Goal: Transaction & Acquisition: Purchase product/service

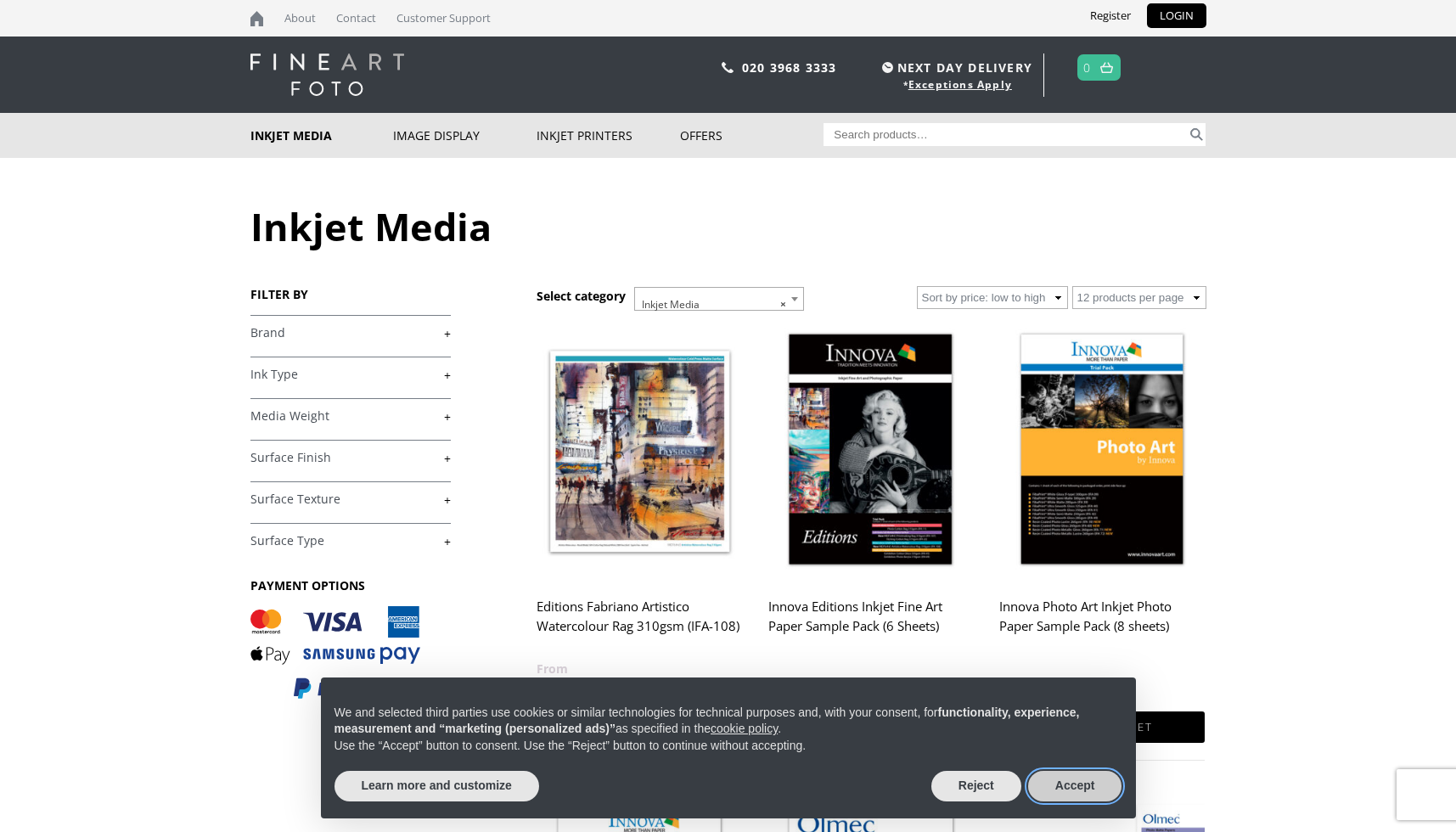
click at [1074, 782] on button "Accept" at bounding box center [1075, 786] width 94 height 30
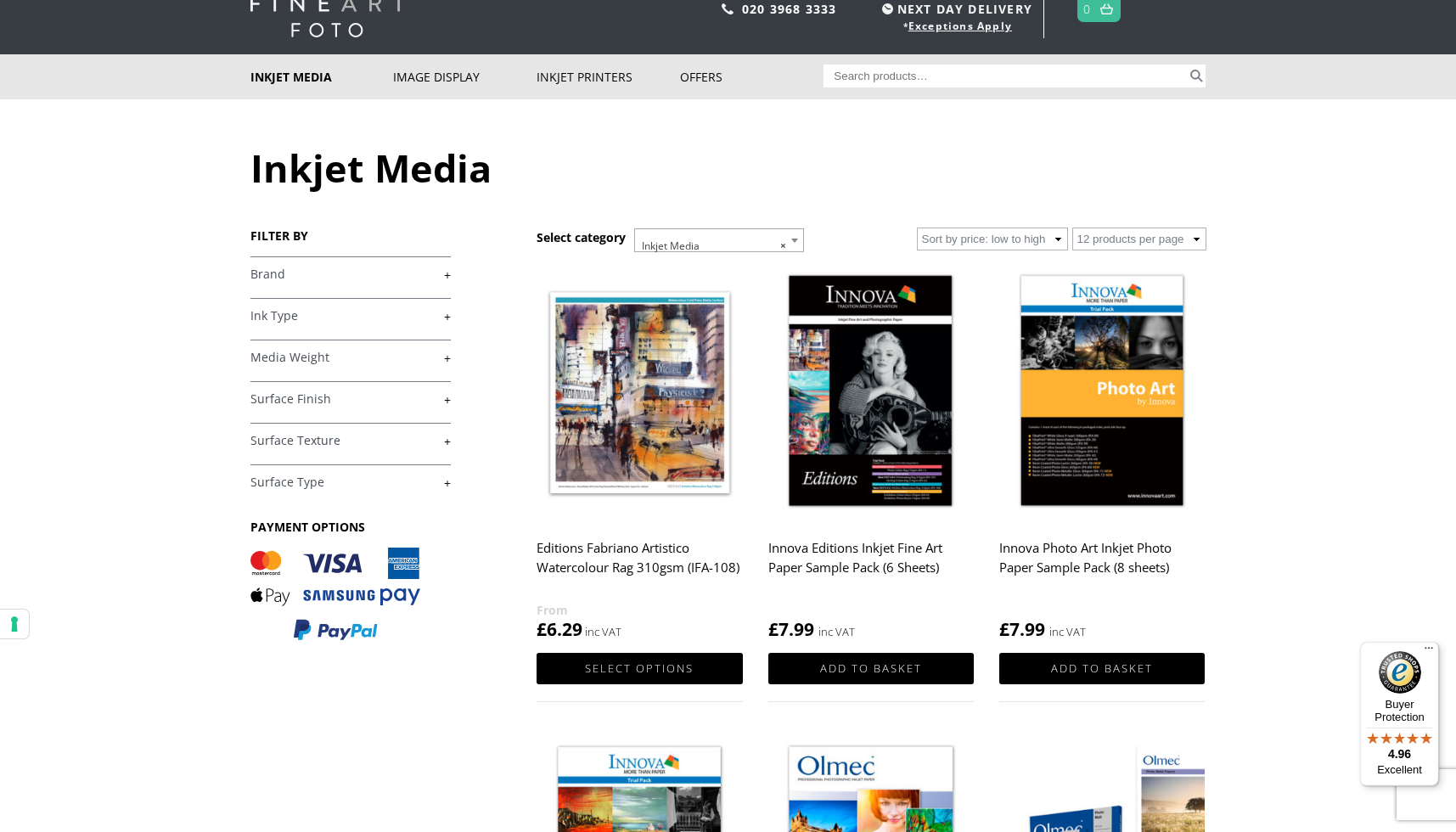
click at [344, 273] on link "+" at bounding box center [350, 275] width 200 height 16
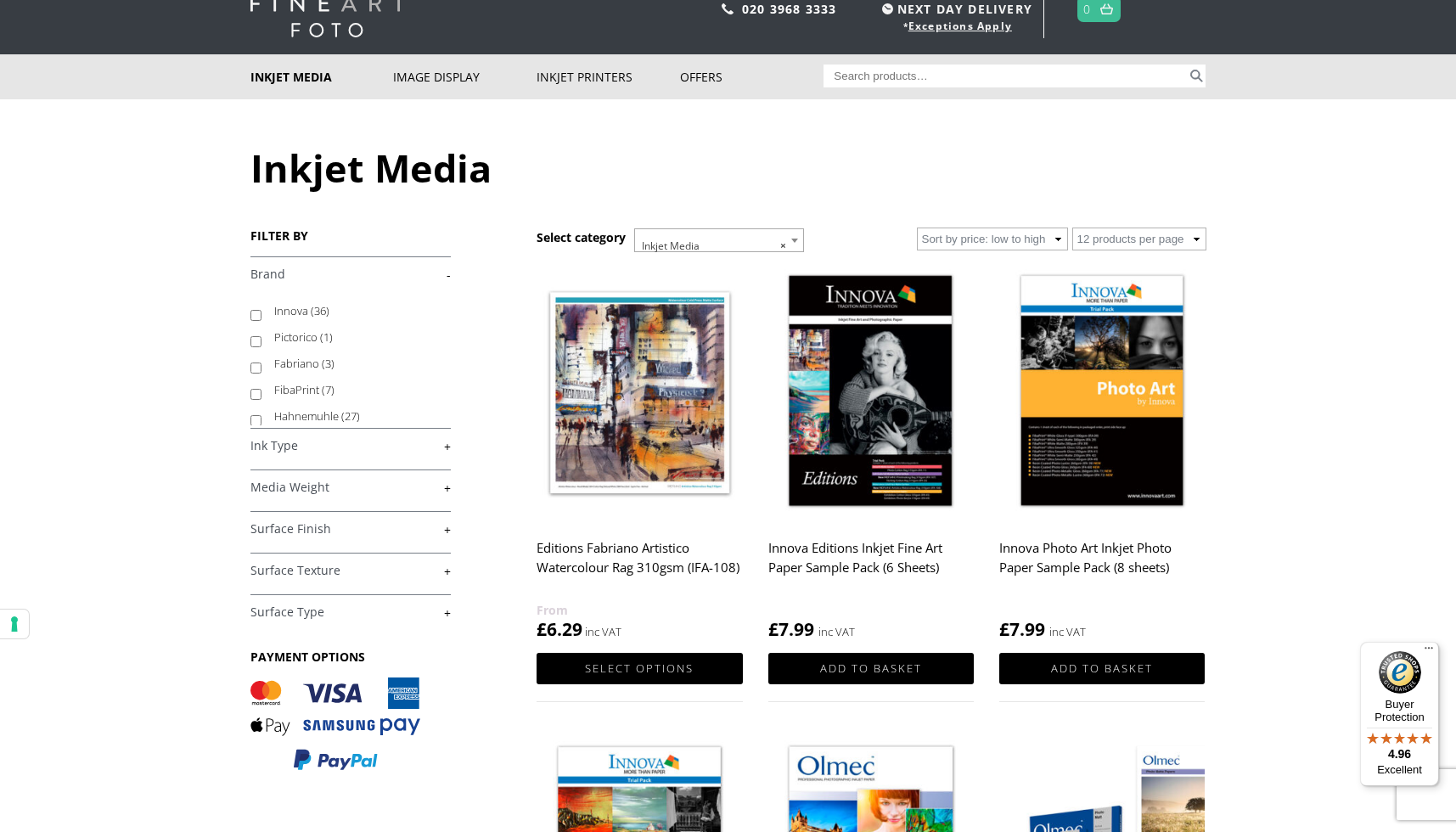
click at [332, 412] on label "Hahnemuhle (27)" at bounding box center [355, 416] width 161 height 26
click at [262, 415] on input "Hahnemuhle (27)" at bounding box center [255, 420] width 11 height 11
checkbox input "true"
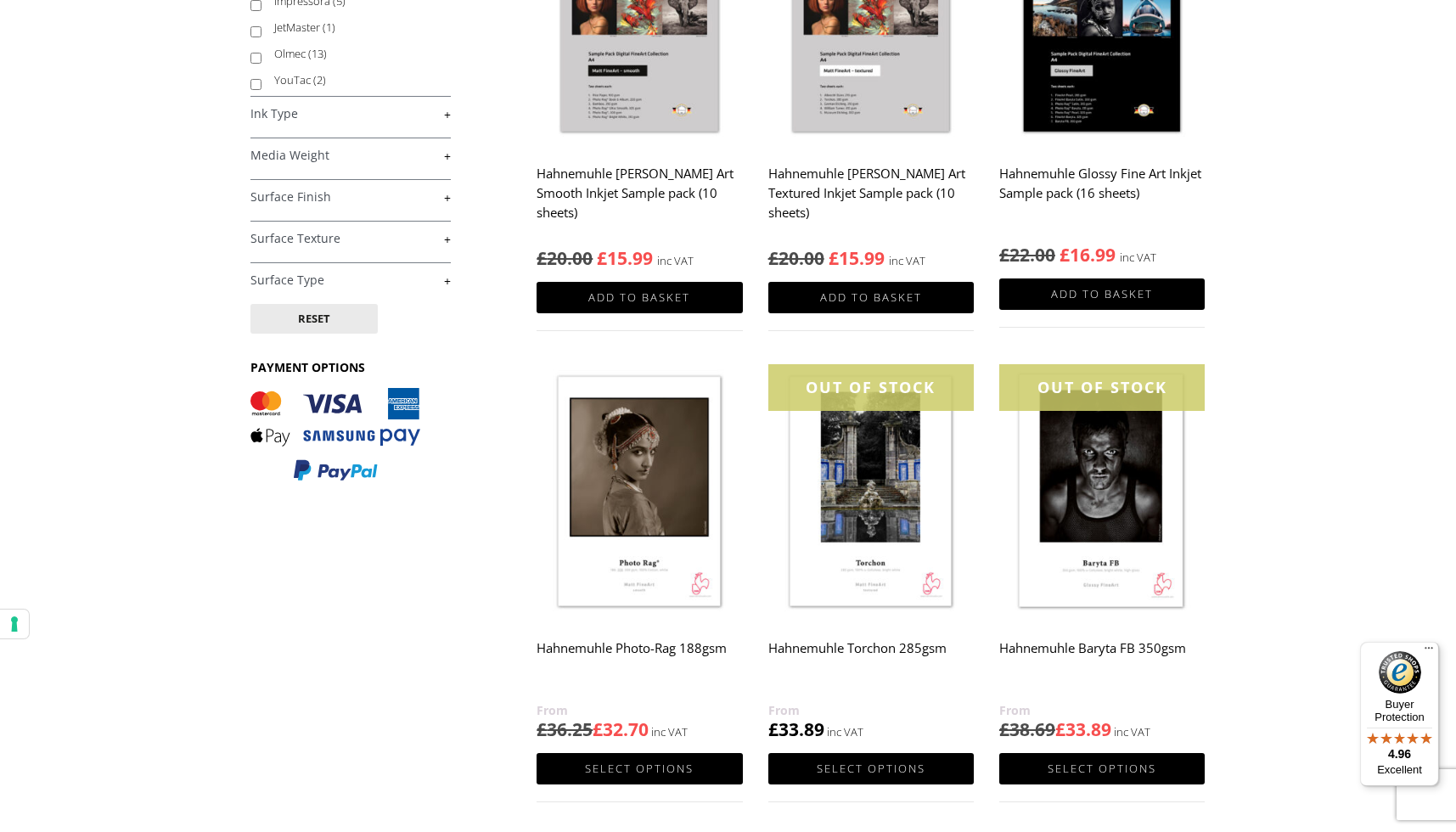
scroll to position [438, 0]
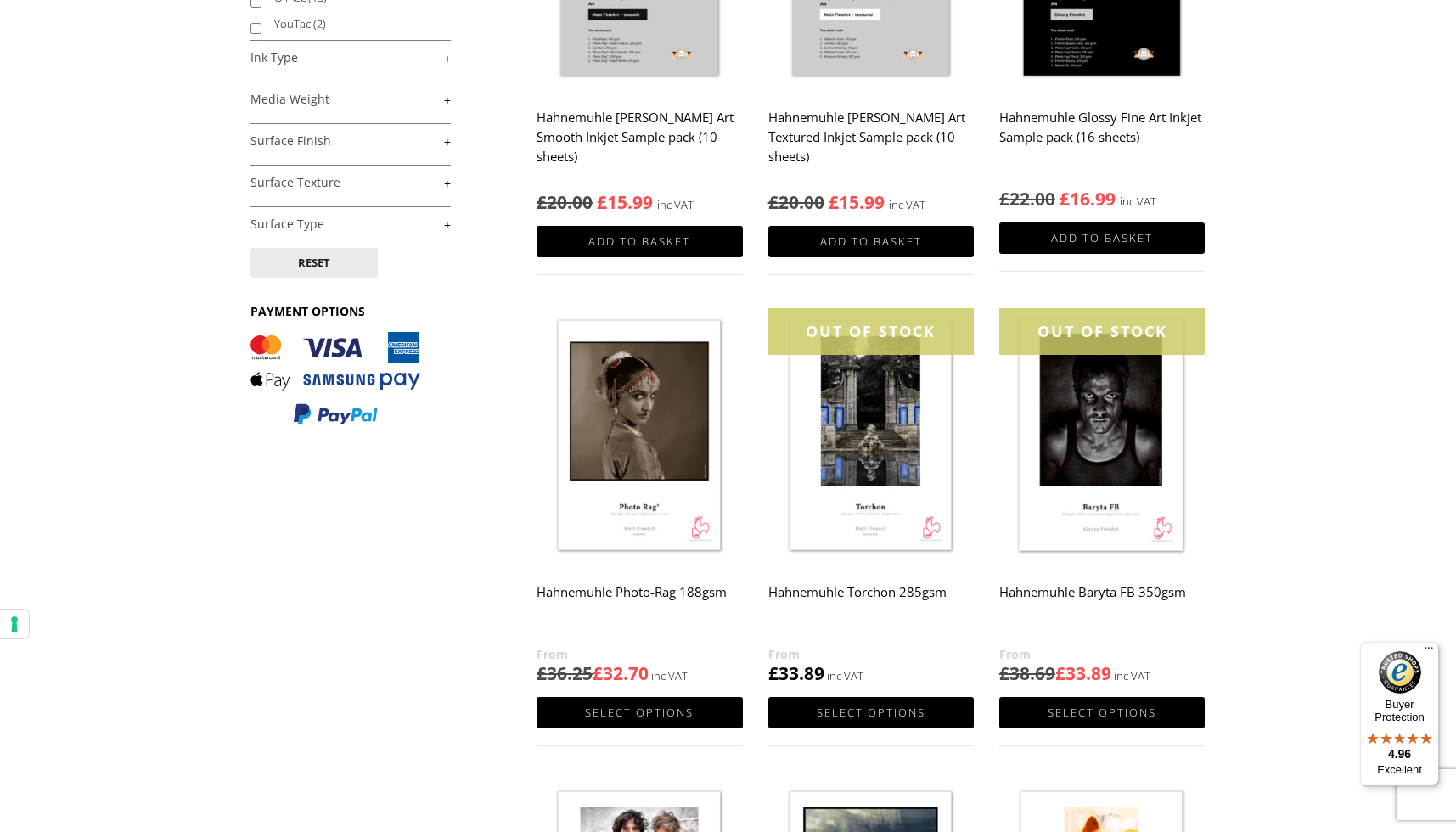
click at [614, 492] on img at bounding box center [639, 437] width 205 height 257
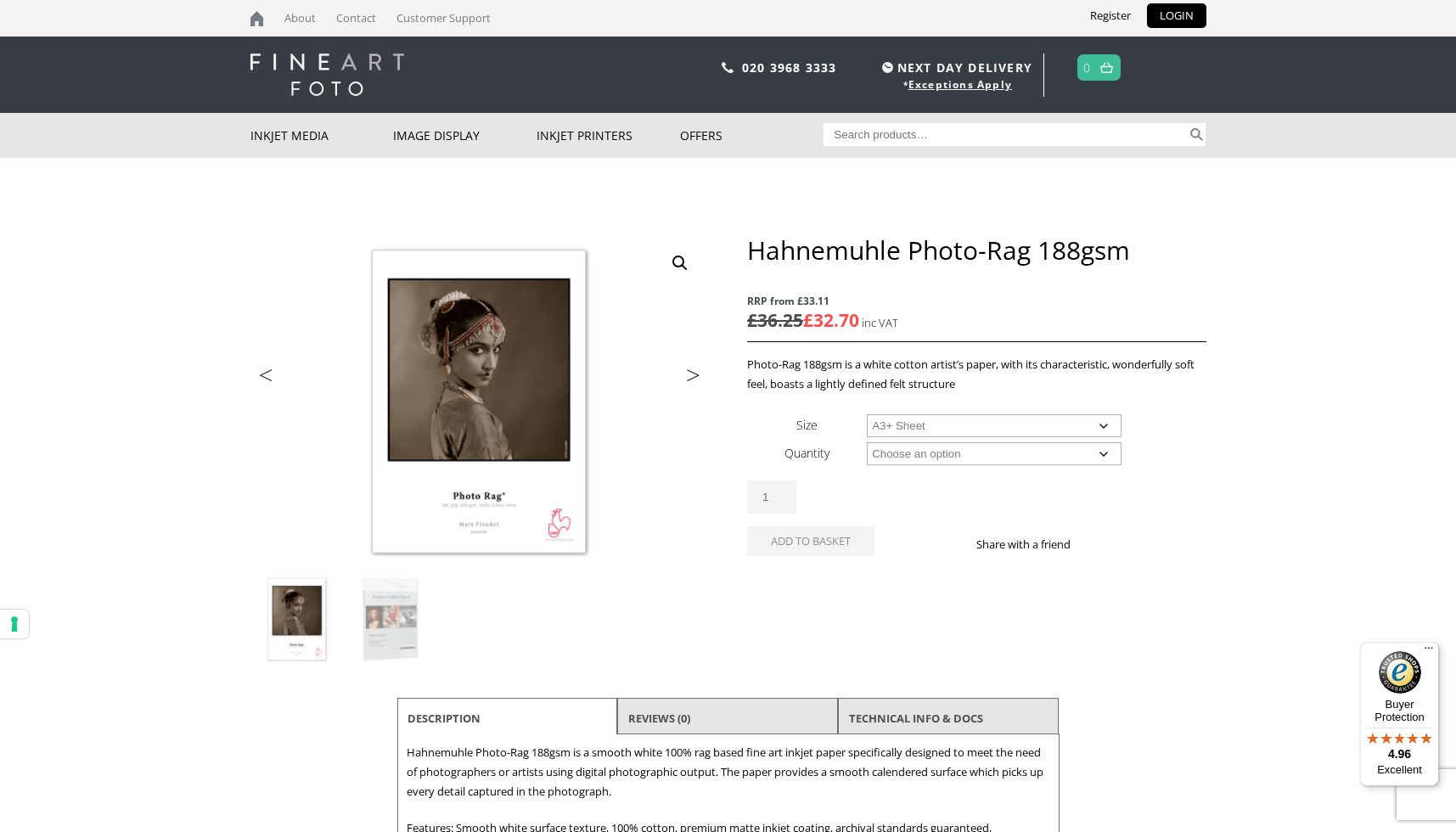
select select "a3-sheet-2"
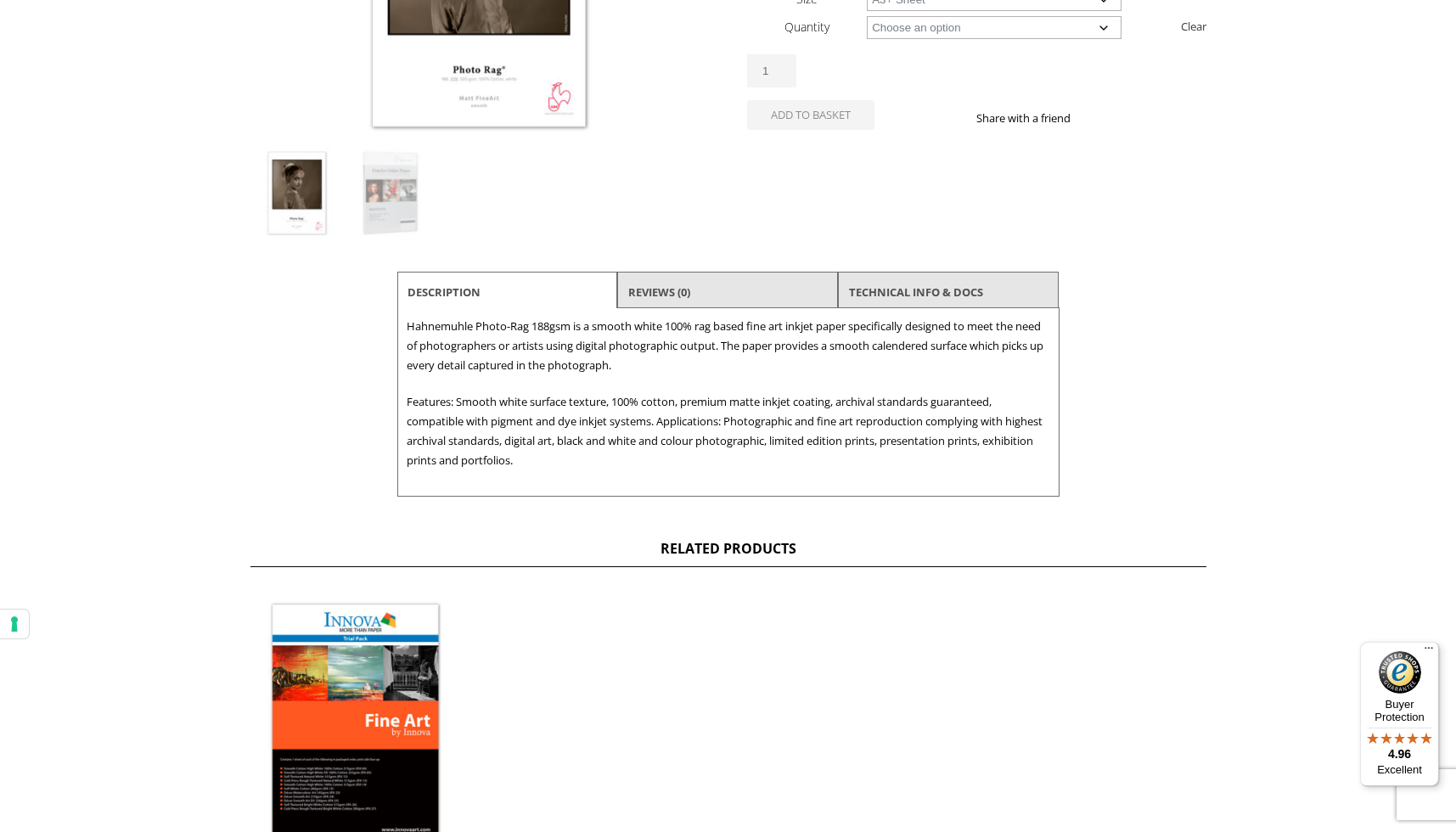
scroll to position [414, 0]
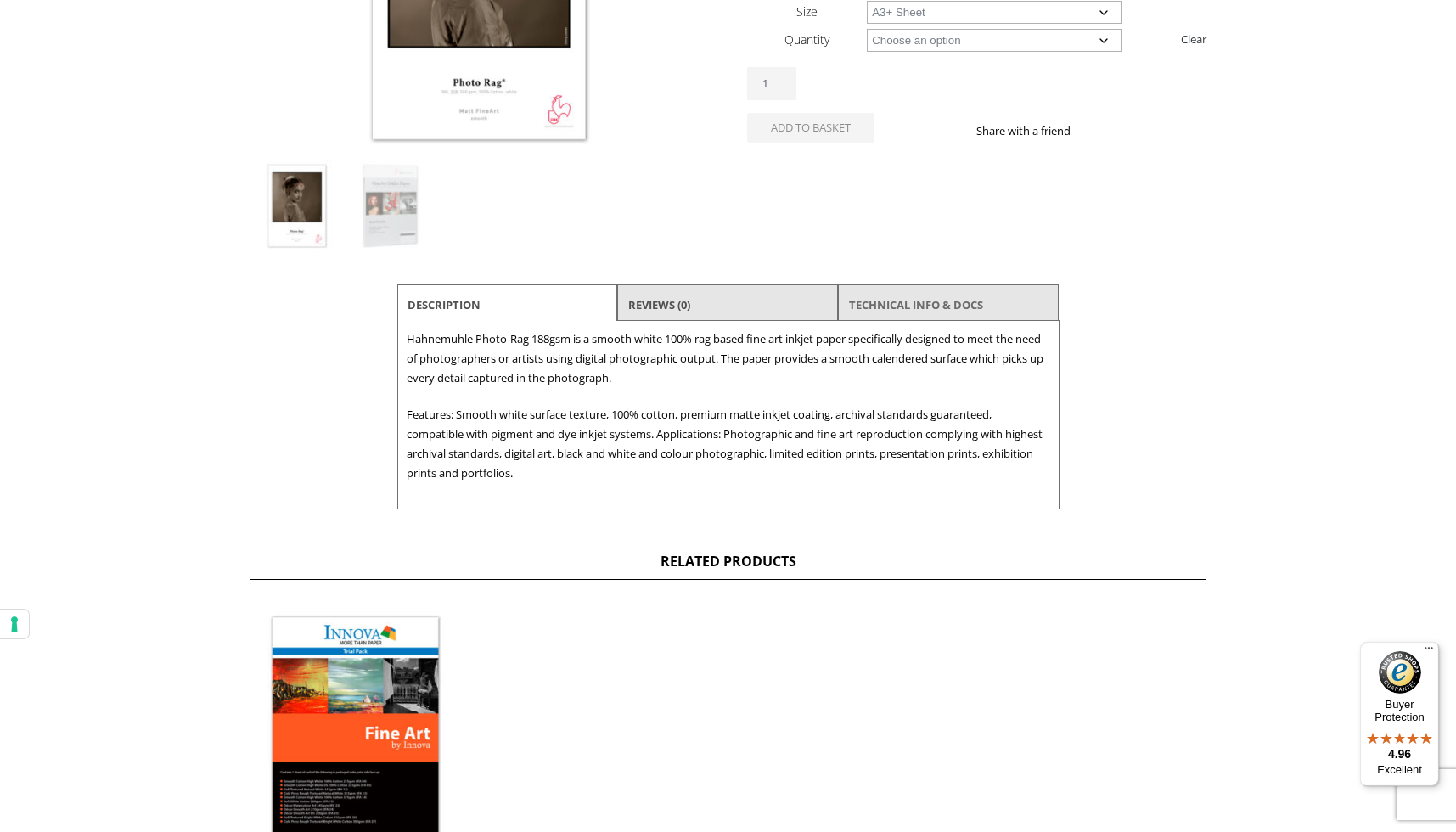
click at [947, 296] on link "TECHNICAL INFO & DOCS" at bounding box center [916, 304] width 134 height 30
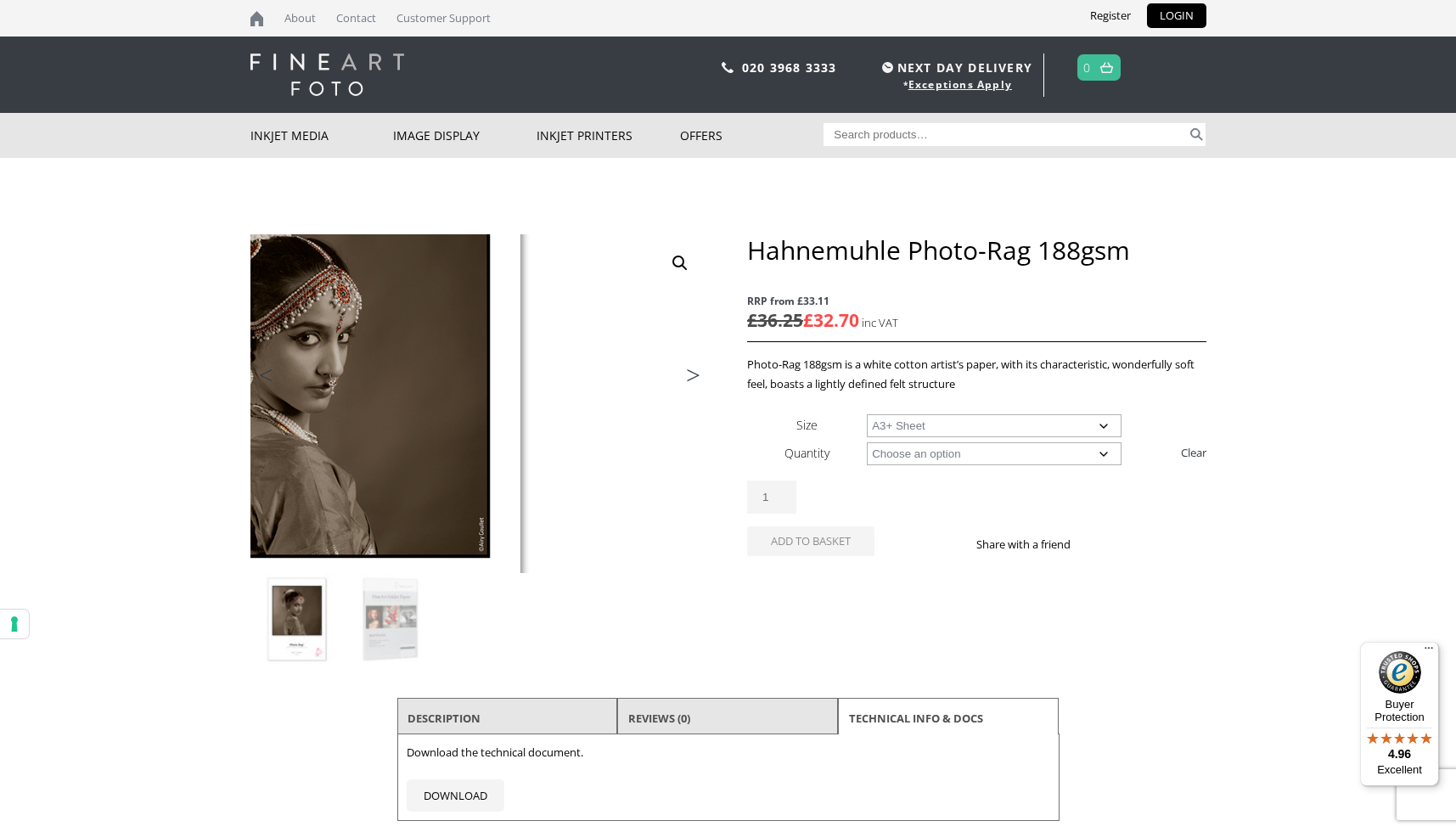
scroll to position [0, 0]
